Goal: Information Seeking & Learning: Learn about a topic

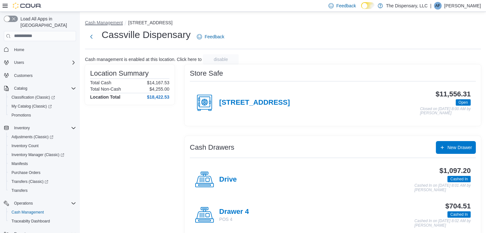
click at [107, 21] on button "Cash Management" at bounding box center [104, 22] width 38 height 5
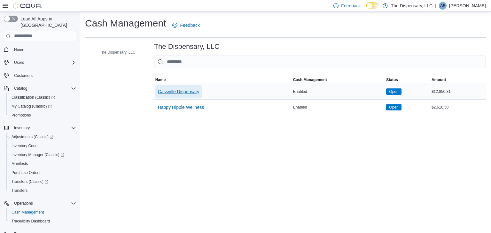
click at [183, 91] on span "Cassville Dispensary" at bounding box center [179, 92] width 42 height 6
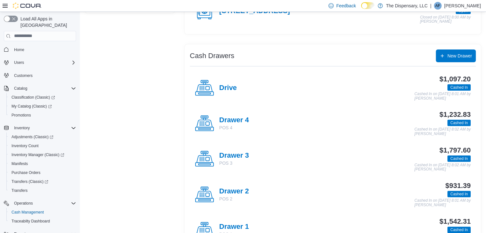
scroll to position [96, 0]
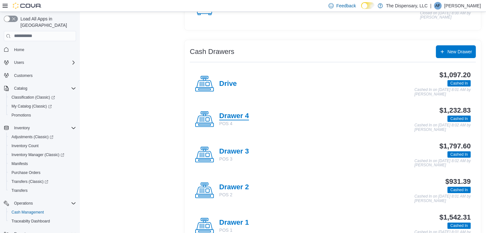
click at [236, 113] on h4 "Drawer 4" at bounding box center [234, 116] width 30 height 8
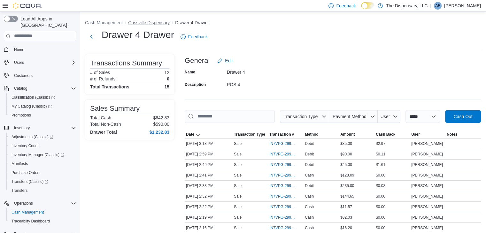
click at [136, 22] on button "Cassville Dispensary" at bounding box center [149, 22] width 42 height 5
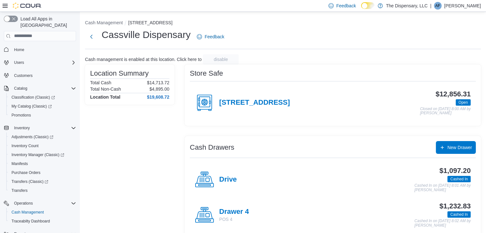
click at [222, 98] on div "460 State Highway 76" at bounding box center [242, 102] width 95 height 19
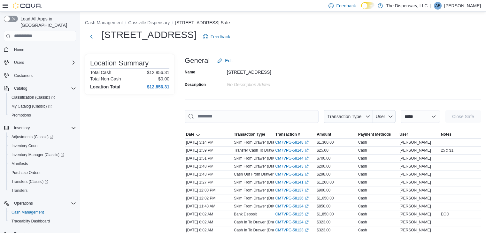
click at [389, 117] on div "**********" at bounding box center [333, 116] width 296 height 13
click at [413, 110] on select "**********" at bounding box center [420, 116] width 39 height 13
select select "**********"
click at [401, 110] on select "**********" at bounding box center [420, 116] width 39 height 13
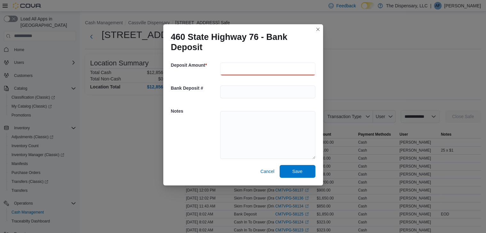
click at [244, 66] on input "number" at bounding box center [267, 69] width 95 height 13
type input "*******"
type textarea "*"
type textarea "**********"
click at [300, 172] on span "Save" at bounding box center [298, 171] width 10 height 6
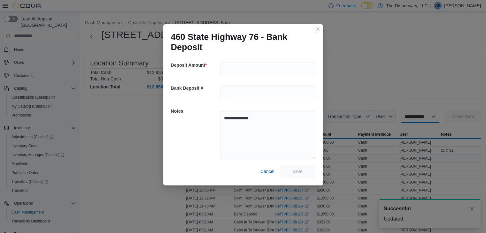
select select
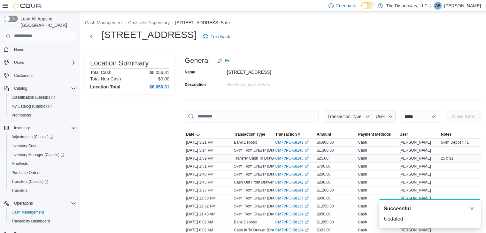
click at [250, 160] on p "Transfer Cash To Drawer (Drive)" at bounding box center [261, 158] width 55 height 5
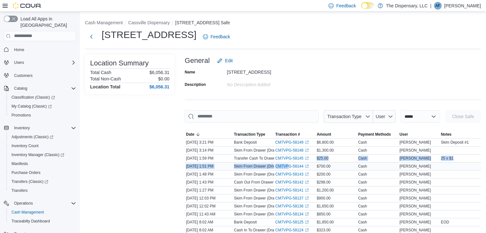
drag, startPoint x: 313, startPoint y: 160, endPoint x: 289, endPoint y: 162, distance: 23.8
click at [289, 162] on tbody "Date Aug 10, 2025 3:21 PM Transaction Type Bank Deposit Transaction # CM7VPG-58…" at bounding box center [333, 210] width 296 height 144
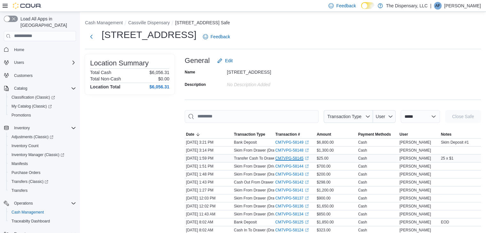
click at [278, 156] on link "CM7VPG-58145 (opens in a new tab or window)" at bounding box center [292, 158] width 33 height 5
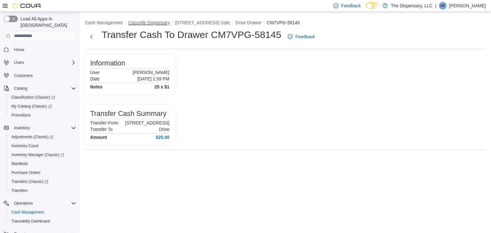
click at [142, 23] on button "Cassville Dispensary" at bounding box center [149, 22] width 42 height 5
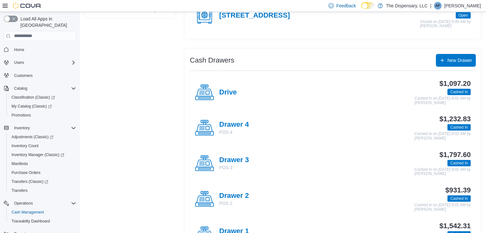
scroll to position [96, 0]
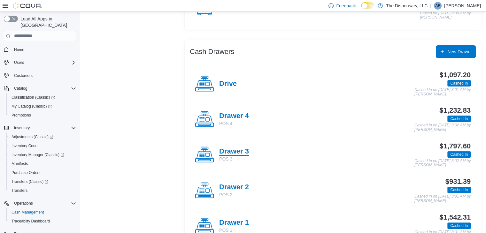
click at [242, 150] on h4 "Drawer 3" at bounding box center [234, 152] width 30 height 8
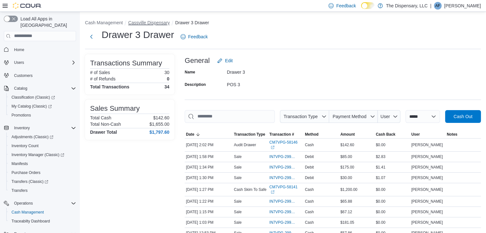
click at [131, 22] on button "Cassville Dispensary" at bounding box center [149, 22] width 42 height 5
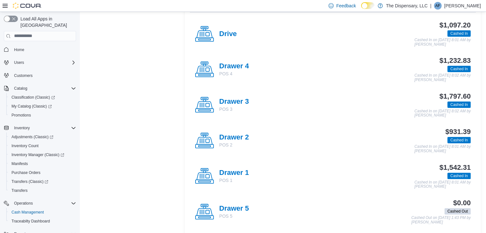
scroll to position [160, 0]
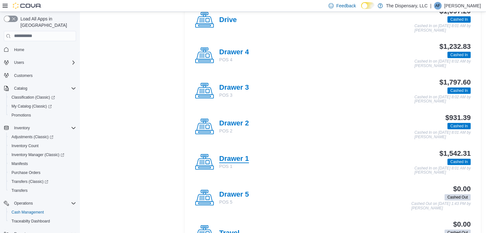
click at [234, 160] on h4 "Drawer 1" at bounding box center [234, 159] width 30 height 8
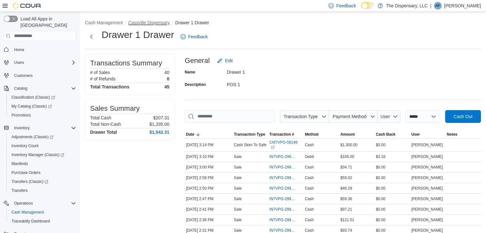
click at [153, 24] on button "Cassville Dispensary" at bounding box center [149, 22] width 42 height 5
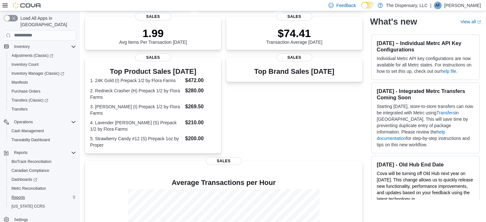
scroll to position [82, 0]
click at [25, 194] on span "Reports" at bounding box center [18, 196] width 13 height 5
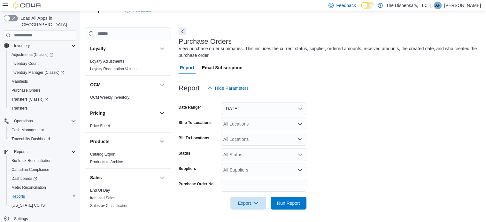
scroll to position [253, 0]
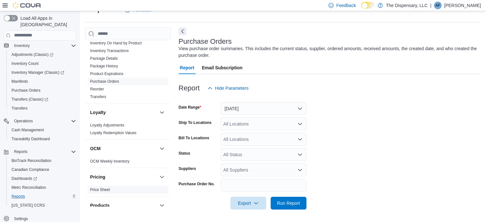
click at [95, 189] on link "Price Sheet" at bounding box center [100, 190] width 20 height 4
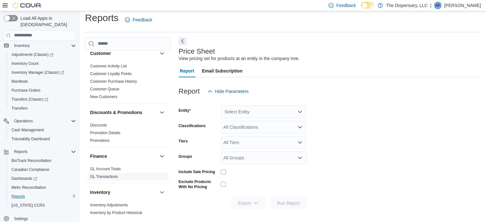
scroll to position [96, 0]
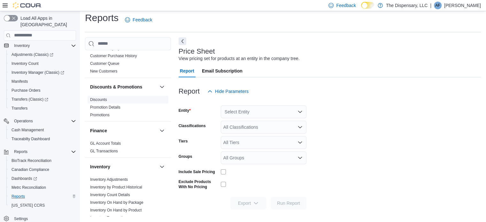
click at [98, 98] on link "Discounts" at bounding box center [98, 100] width 17 height 4
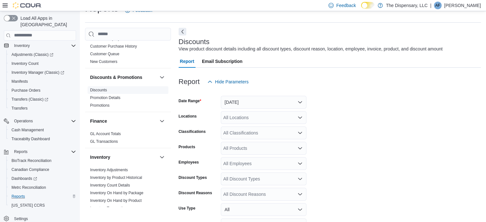
scroll to position [15, 0]
click at [265, 100] on button "Yesterday" at bounding box center [264, 102] width 86 height 13
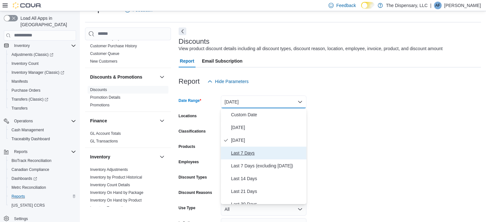
click at [238, 154] on span "Last 7 Days" at bounding box center [267, 153] width 73 height 8
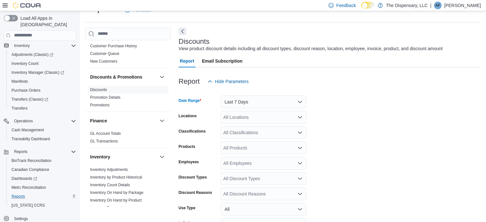
click at [257, 121] on div "All Locations" at bounding box center [264, 117] width 86 height 13
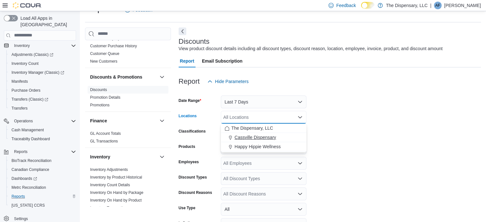
click at [253, 137] on span "Cassville Dispensary" at bounding box center [256, 137] width 42 height 6
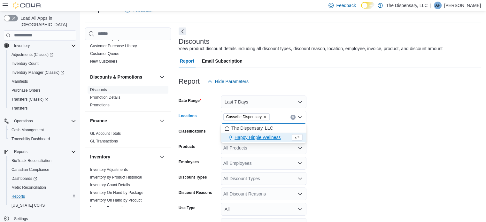
click at [325, 133] on form "Date Range Last 7 Days Locations Cassville Dispensary Combo box. Selected. Cass…" at bounding box center [330, 176] width 302 height 176
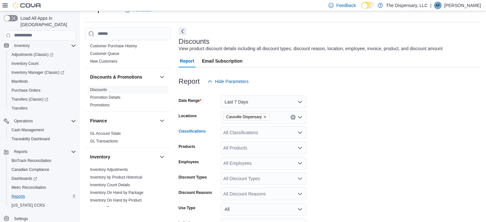
click at [235, 132] on div "All Classifications" at bounding box center [264, 132] width 86 height 13
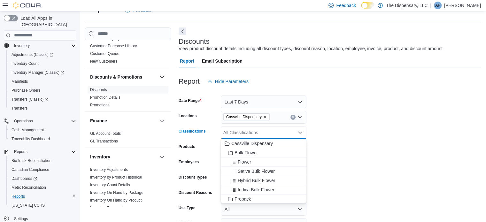
click at [235, 132] on div "All Classifications" at bounding box center [264, 132] width 86 height 13
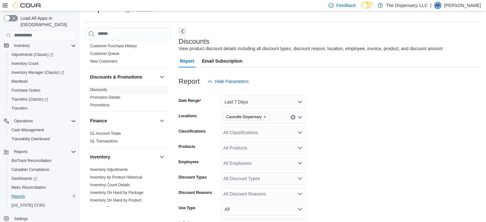
click at [371, 143] on form "Date Range Last 7 Days Locations Cassville Dispensary Classifications All Class…" at bounding box center [330, 176] width 302 height 176
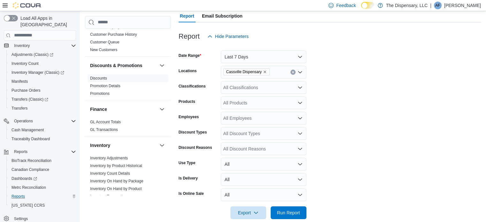
scroll to position [69, 0]
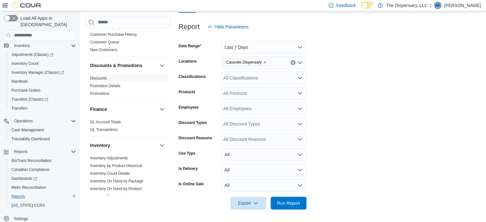
click at [257, 126] on div "All Discount Types" at bounding box center [264, 124] width 86 height 13
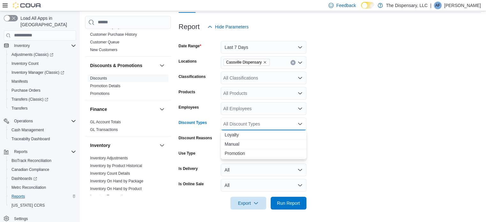
click at [257, 126] on div "All Discount Types" at bounding box center [264, 124] width 86 height 13
click at [292, 200] on span "Run Report" at bounding box center [288, 203] width 23 height 6
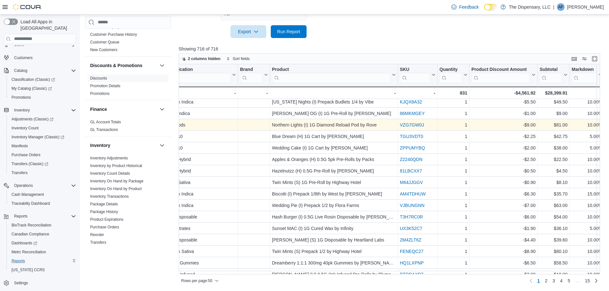
scroll to position [128, 627]
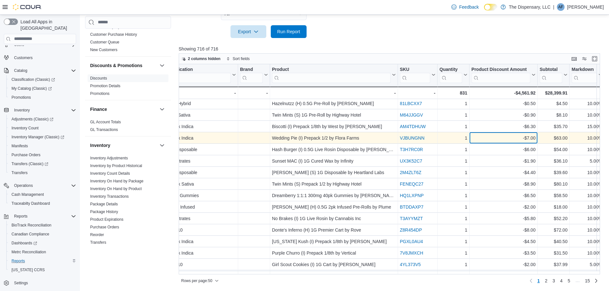
click at [512, 138] on div "-$7.00" at bounding box center [504, 138] width 64 height 8
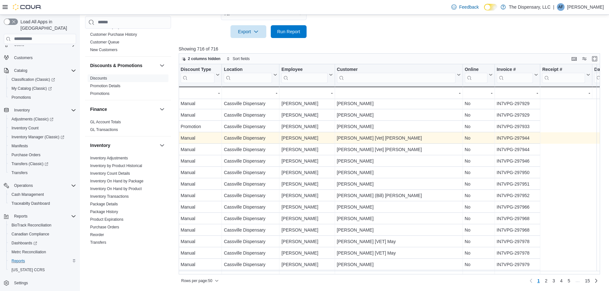
scroll to position [128, 0]
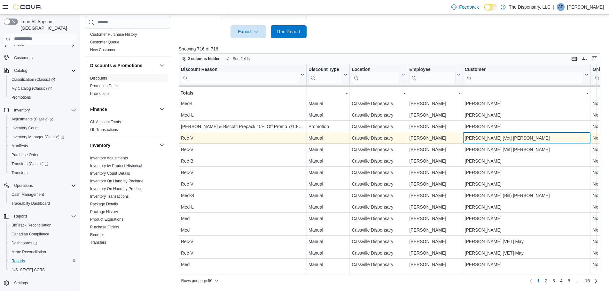
click at [512, 138] on div "Philip [Vet] Stewart" at bounding box center [527, 138] width 124 height 8
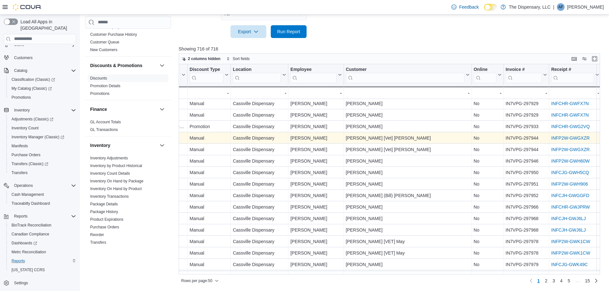
scroll to position [128, 184]
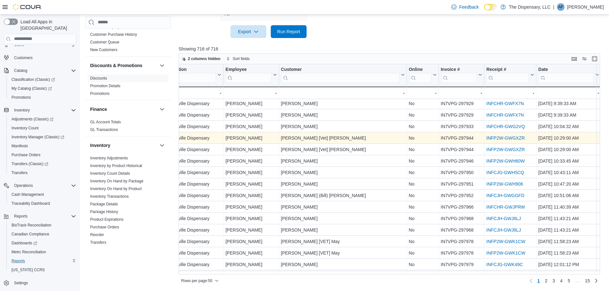
click at [516, 138] on link "INFP2W-GWGXZR" at bounding box center [505, 138] width 38 height 5
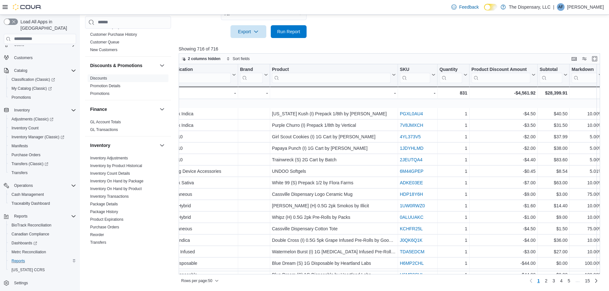
scroll to position [320, 627]
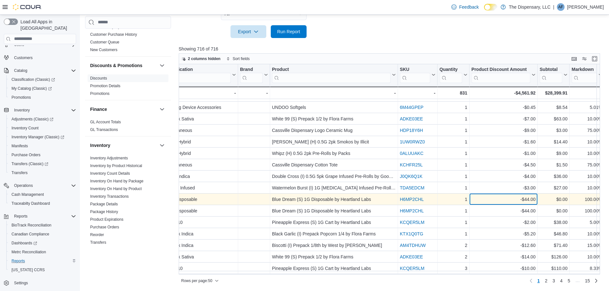
click at [508, 199] on div "-$44.00" at bounding box center [504, 200] width 64 height 8
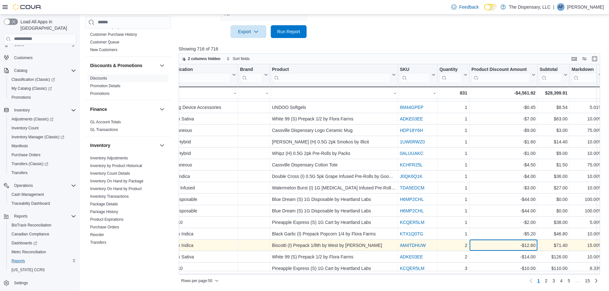
click at [514, 251] on div "-$12.60 - Product Discount Amount, column 15, row 41" at bounding box center [504, 246] width 68 height 12
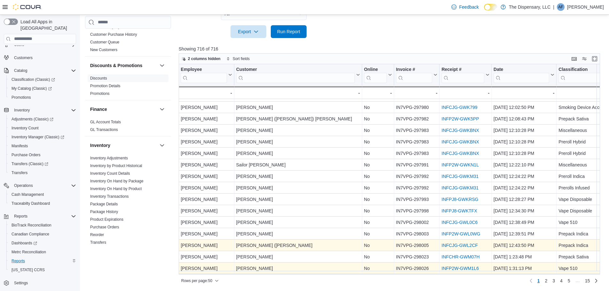
scroll to position [320, 171]
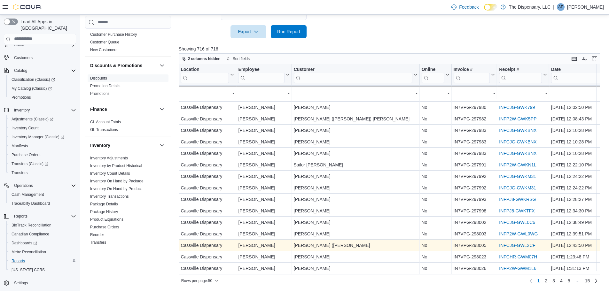
click at [526, 246] on link "INFCJG-GWL2CF" at bounding box center [517, 245] width 36 height 5
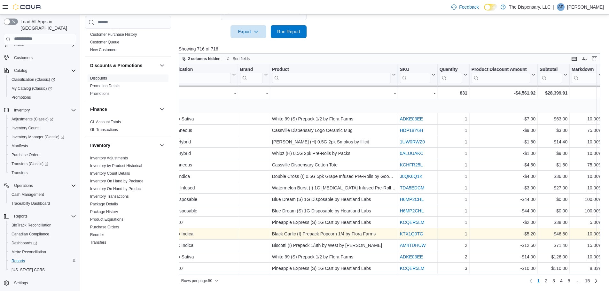
scroll to position [403, 627]
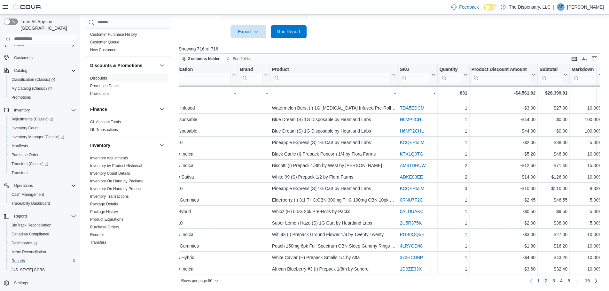
click at [550, 282] on link "2" at bounding box center [546, 281] width 8 height 10
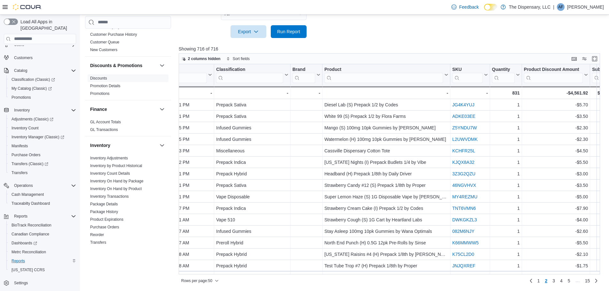
scroll to position [0, 627]
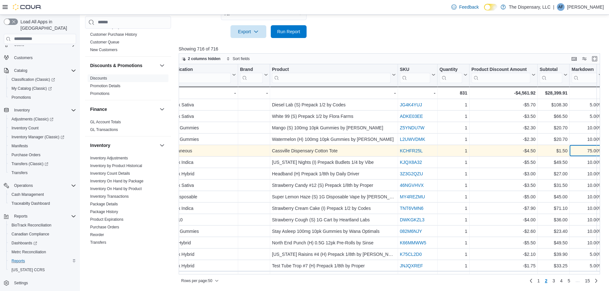
click at [584, 151] on div "75.00%" at bounding box center [587, 151] width 31 height 8
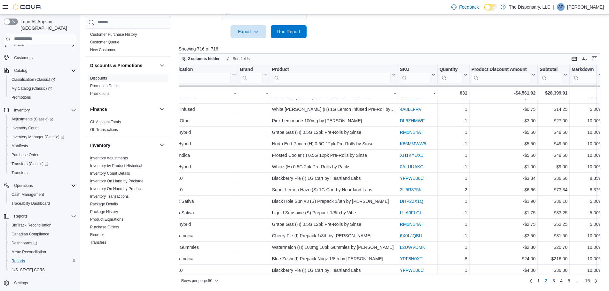
scroll to position [224, 627]
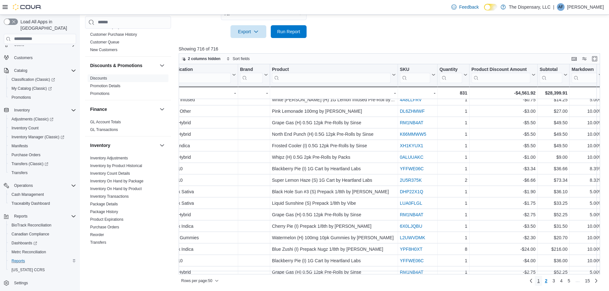
click at [543, 281] on link "1" at bounding box center [539, 281] width 8 height 10
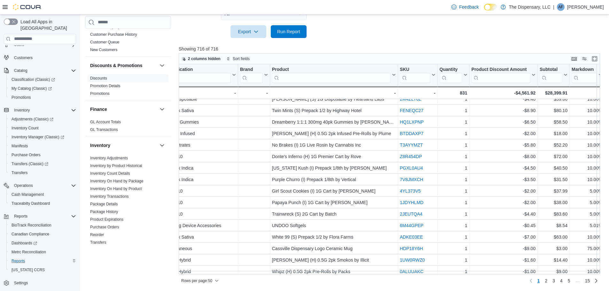
scroll to position [256, 627]
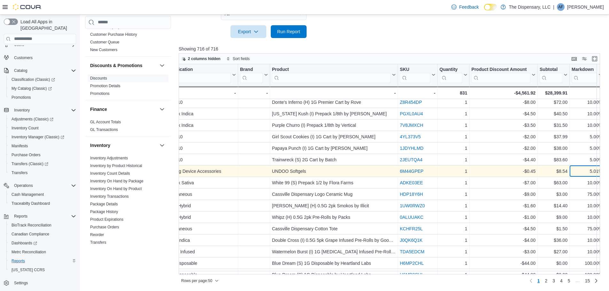
click at [585, 172] on div "5.01%" at bounding box center [587, 172] width 31 height 8
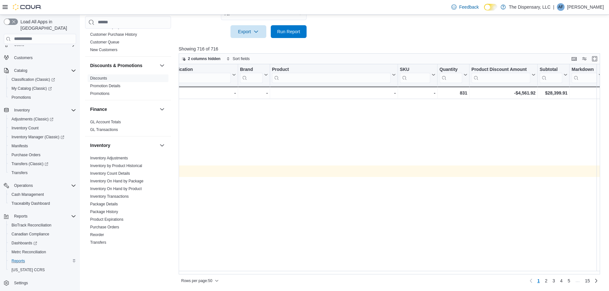
scroll to position [256, 0]
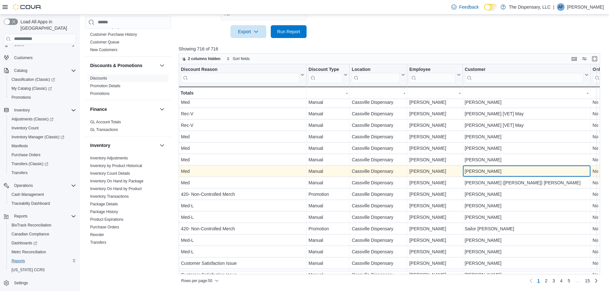
click at [549, 170] on div "Jeffery Munday" at bounding box center [527, 172] width 124 height 8
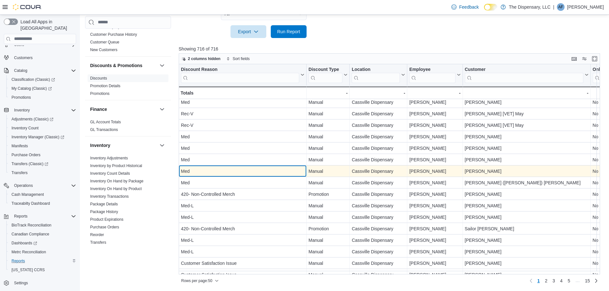
click at [268, 168] on div "Med" at bounding box center [242, 172] width 123 height 8
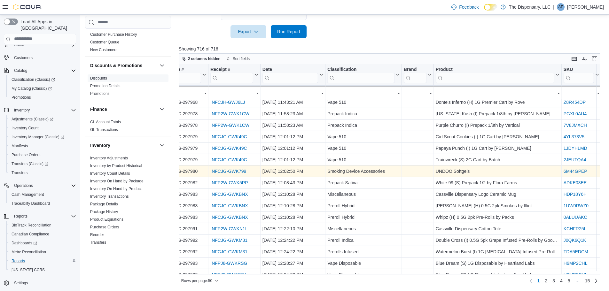
scroll to position [256, 492]
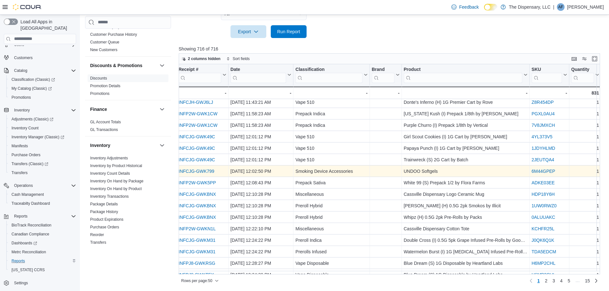
click at [199, 169] on link "INFCJG-GWK799" at bounding box center [196, 171] width 36 height 5
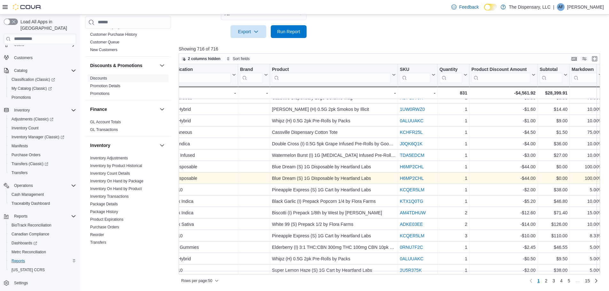
scroll to position [384, 627]
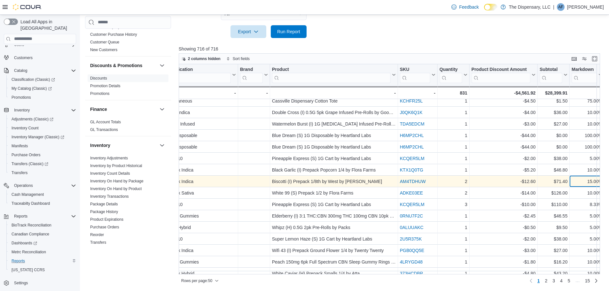
click at [570, 181] on div "15.00% - Markdown, column 17, row 41" at bounding box center [587, 182] width 35 height 12
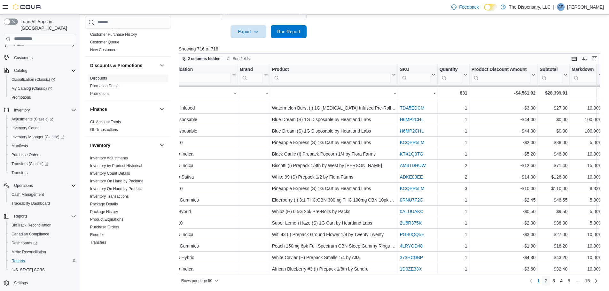
click at [547, 282] on span "2" at bounding box center [546, 281] width 3 height 6
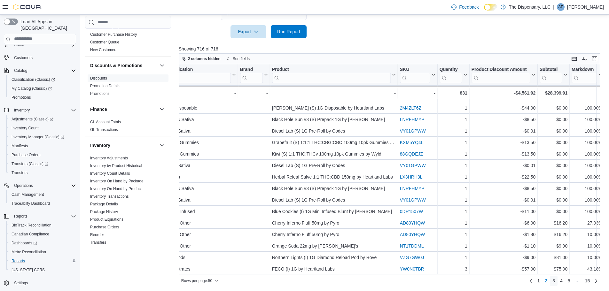
click at [558, 282] on link "3" at bounding box center [554, 281] width 8 height 10
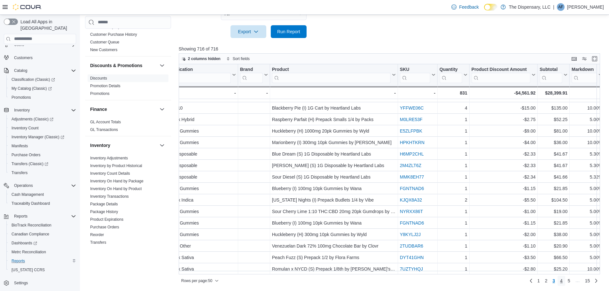
click at [563, 281] on span "4" at bounding box center [561, 281] width 3 height 6
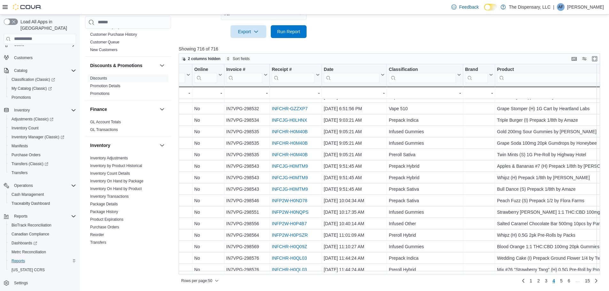
scroll to position [403, 398]
click at [563, 282] on span "5" at bounding box center [561, 281] width 3 height 6
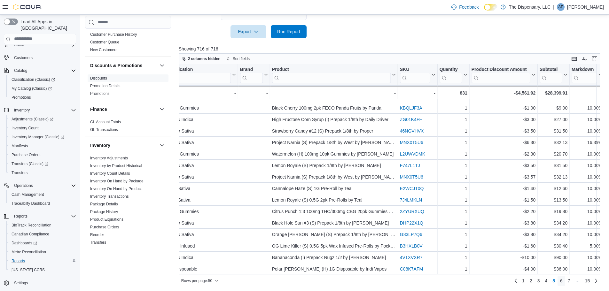
click at [563, 283] on span "6" at bounding box center [561, 281] width 3 height 6
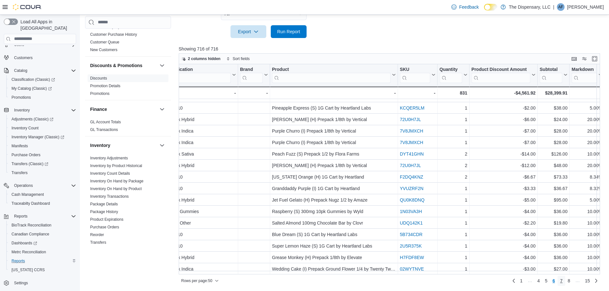
click at [565, 280] on link "7" at bounding box center [562, 281] width 8 height 10
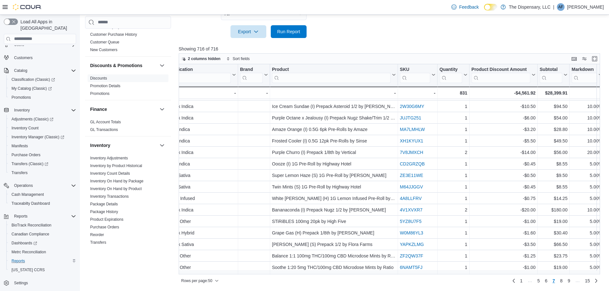
scroll to position [351, 627]
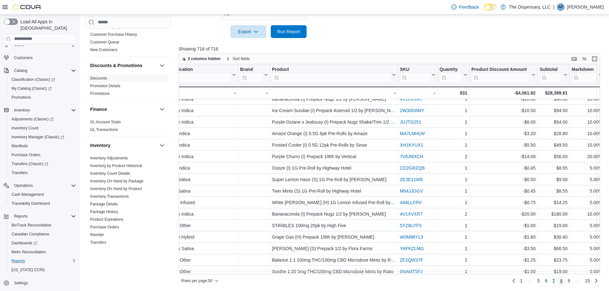
click at [563, 279] on span "8" at bounding box center [561, 281] width 3 height 6
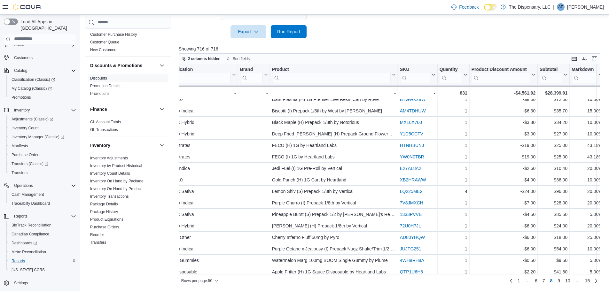
scroll to position [403, 627]
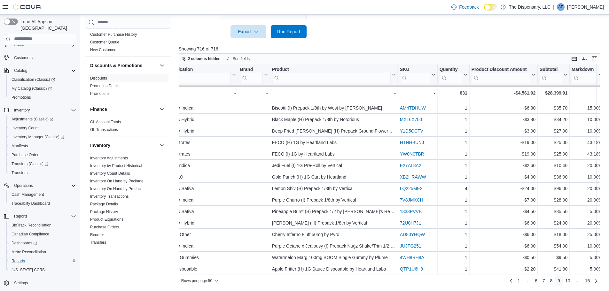
click at [563, 280] on link "9" at bounding box center [559, 281] width 8 height 10
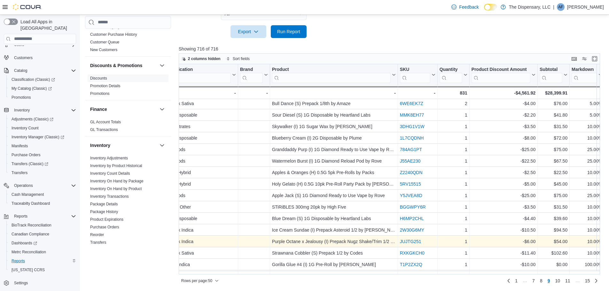
scroll to position [211, 627]
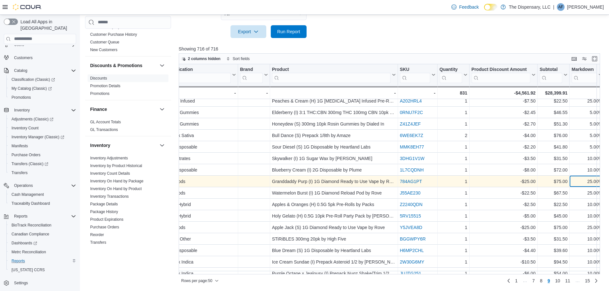
click at [586, 183] on div "25.00%" at bounding box center [587, 182] width 31 height 8
click at [195, 185] on div "Vape Pods" at bounding box center [200, 182] width 72 height 8
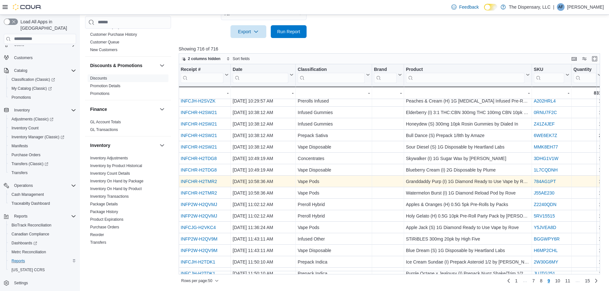
scroll to position [211, 444]
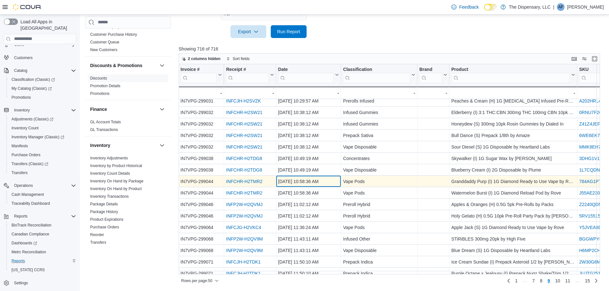
click at [293, 181] on div "Aug 8, 2025, 10:58:36 AM" at bounding box center [308, 182] width 61 height 8
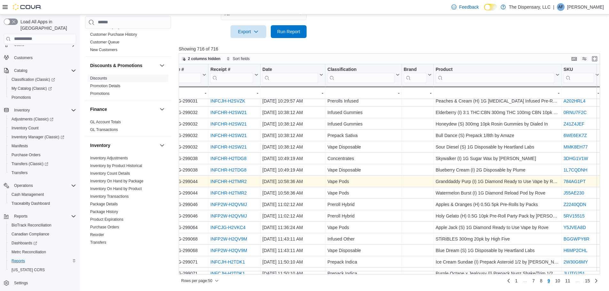
scroll to position [211, 492]
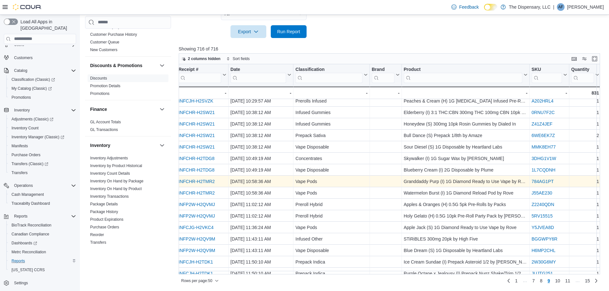
click at [536, 180] on link "784AG1PT" at bounding box center [543, 181] width 22 height 5
click at [545, 180] on link "784AG1PT" at bounding box center [543, 181] width 22 height 5
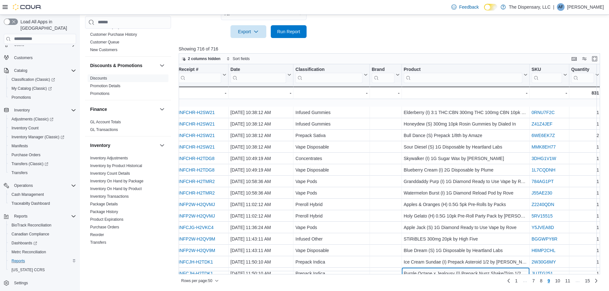
scroll to position [231, 492]
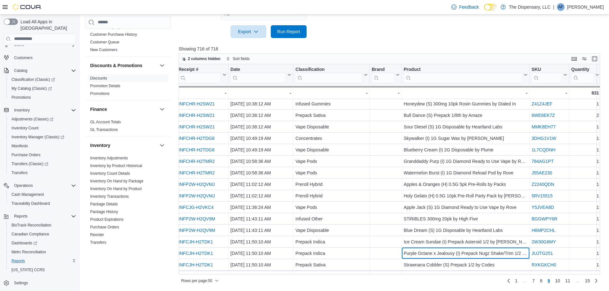
drag, startPoint x: 408, startPoint y: 271, endPoint x: 505, endPoint y: 282, distance: 97.1
click at [528, 287] on div "Reports Feedback Cash Management Cash Management Cash Out Details Compliance OC…" at bounding box center [345, 30] width 530 height 521
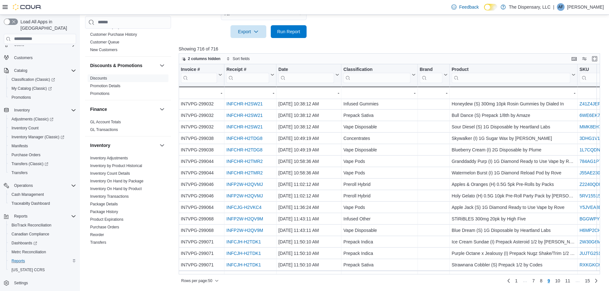
scroll to position [231, 422]
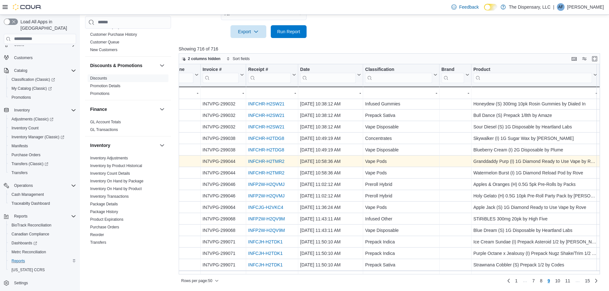
click at [255, 157] on div "INFCHR-H2TMR2 - Receipt # URL, column 8, row 426" at bounding box center [272, 162] width 52 height 12
click at [255, 160] on link "INFCHR-H2TMR2" at bounding box center [266, 161] width 36 height 5
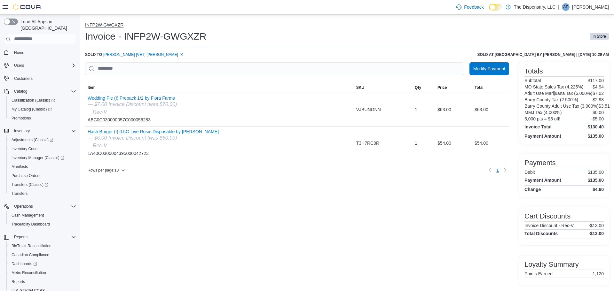
click at [103, 26] on button "INFP2W-GWGXZR" at bounding box center [104, 24] width 38 height 5
click at [104, 22] on button "INFP2W-GWGXZR" at bounding box center [104, 24] width 38 height 5
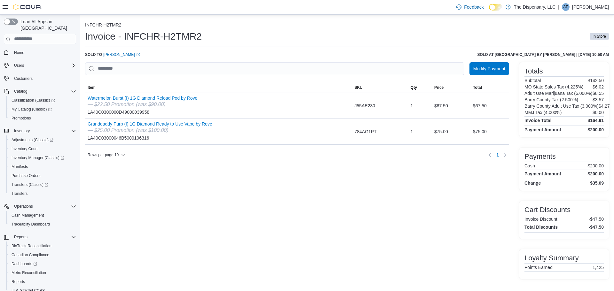
click at [451, 226] on div "Modify Payment Sorting MemoryTable from EuiInMemoryTable; Page 1 of 1. Item SKU…" at bounding box center [297, 170] width 424 height 217
